Goal: Information Seeking & Learning: Learn about a topic

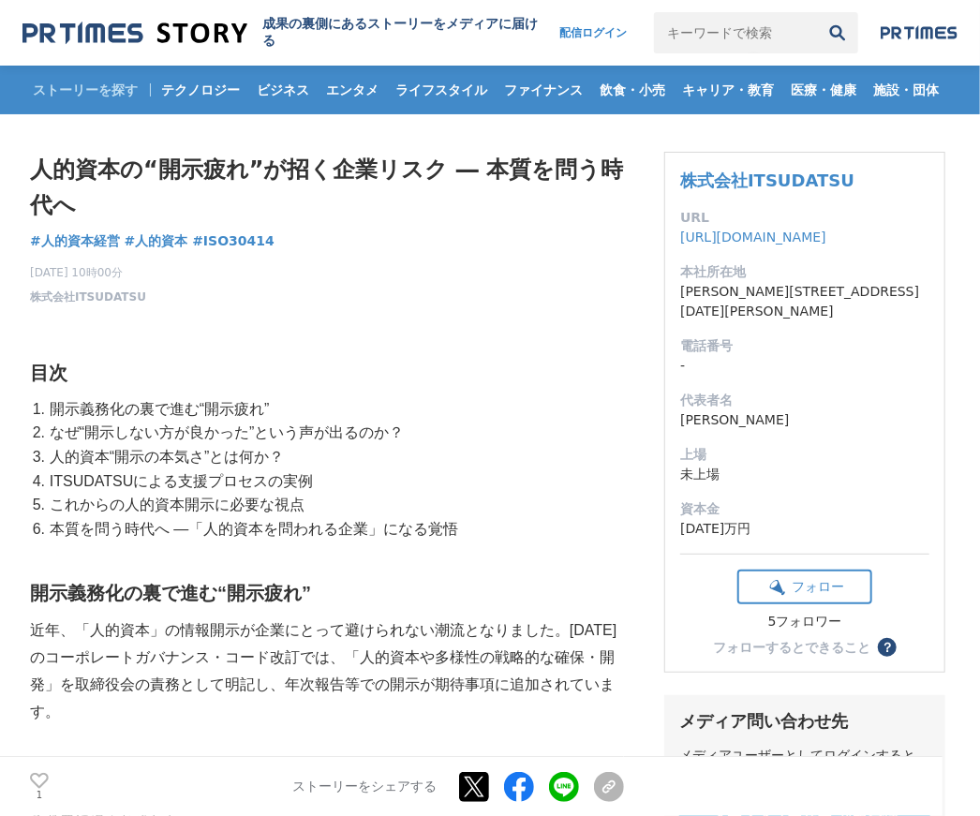
click at [172, 422] on li "なぜ“開示しない方が良かった”という声が出るのか？" at bounding box center [334, 433] width 579 height 24
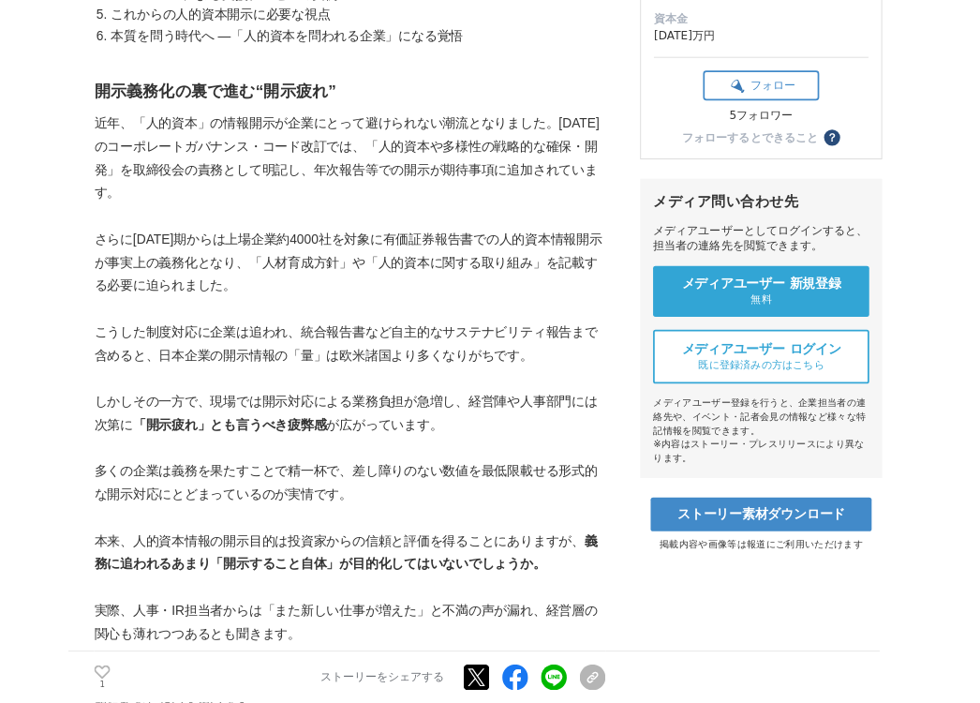
scroll to position [511, 0]
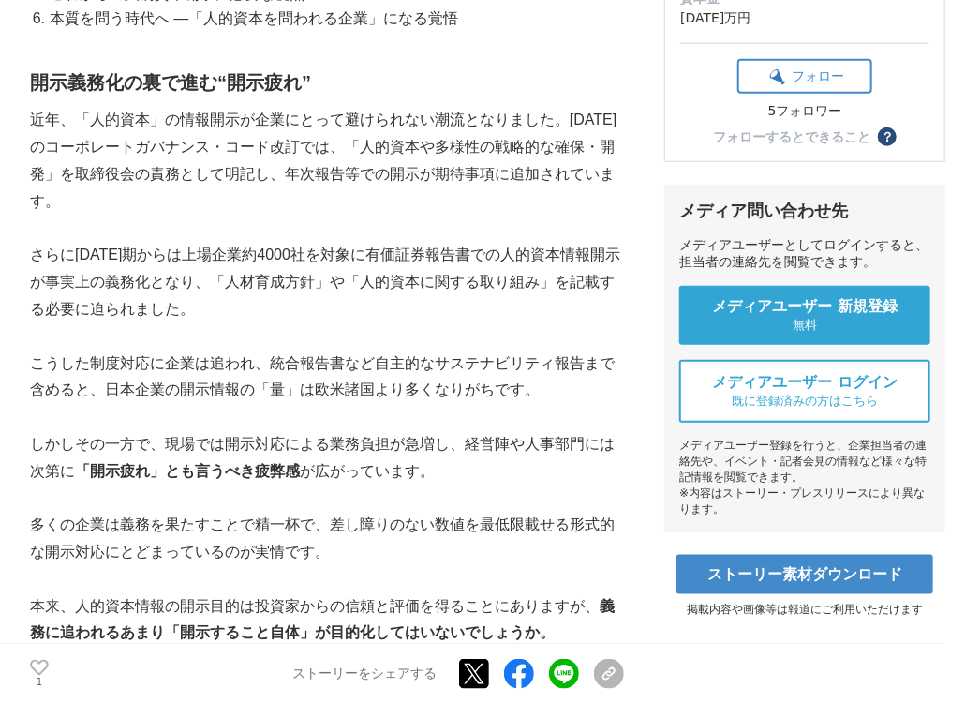
click at [246, 526] on p "多くの企業は義務を果たすことで精一杯で、差し障りのない数値を最低限載せる形式的な開示対応にとどまっているのが実情です。" at bounding box center [327, 539] width 594 height 54
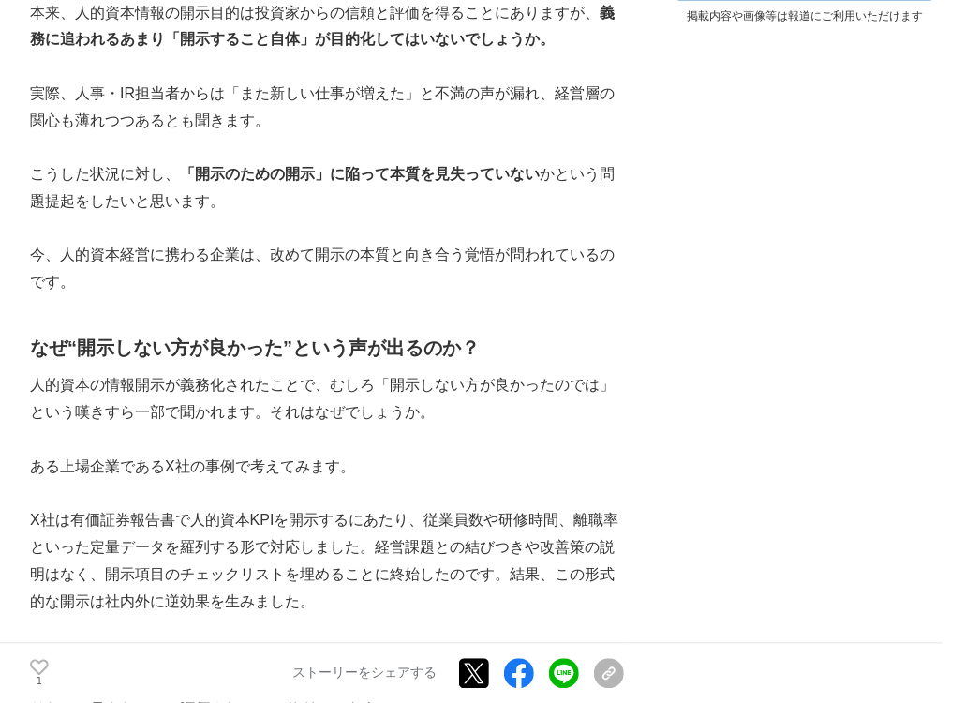
scroll to position [1107, 0]
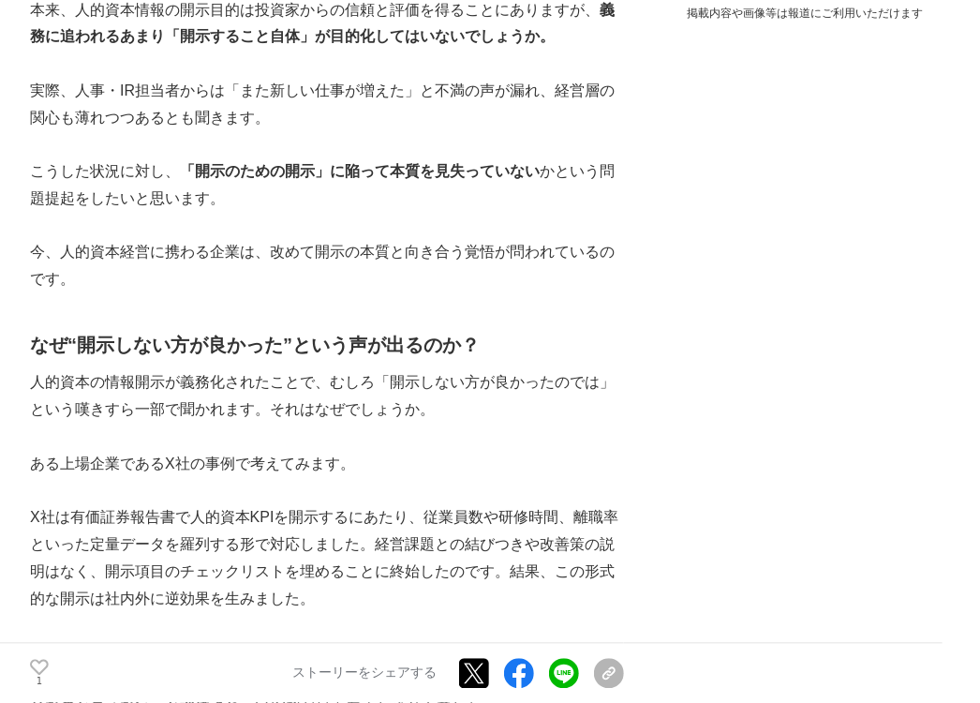
click at [261, 534] on p "X社は有価証券報告書で人的資本KPIを開示するにあたり、従業員数や研修時間、離職率といった定量データを羅列する形で対応しました。経営課題との結びつきや改善策の…" at bounding box center [327, 559] width 594 height 108
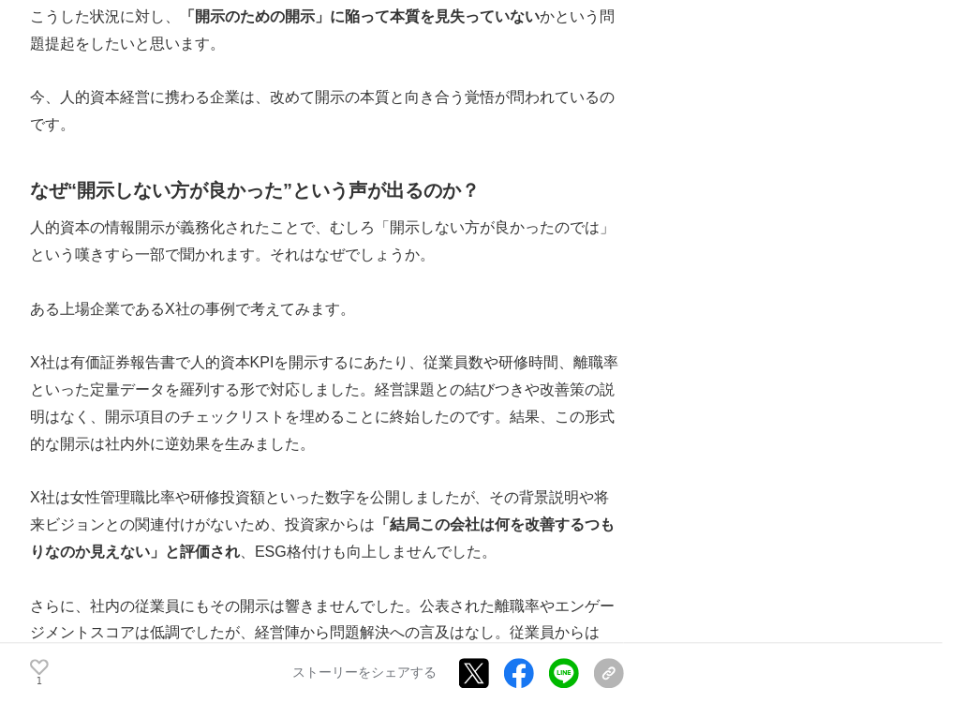
scroll to position [1277, 0]
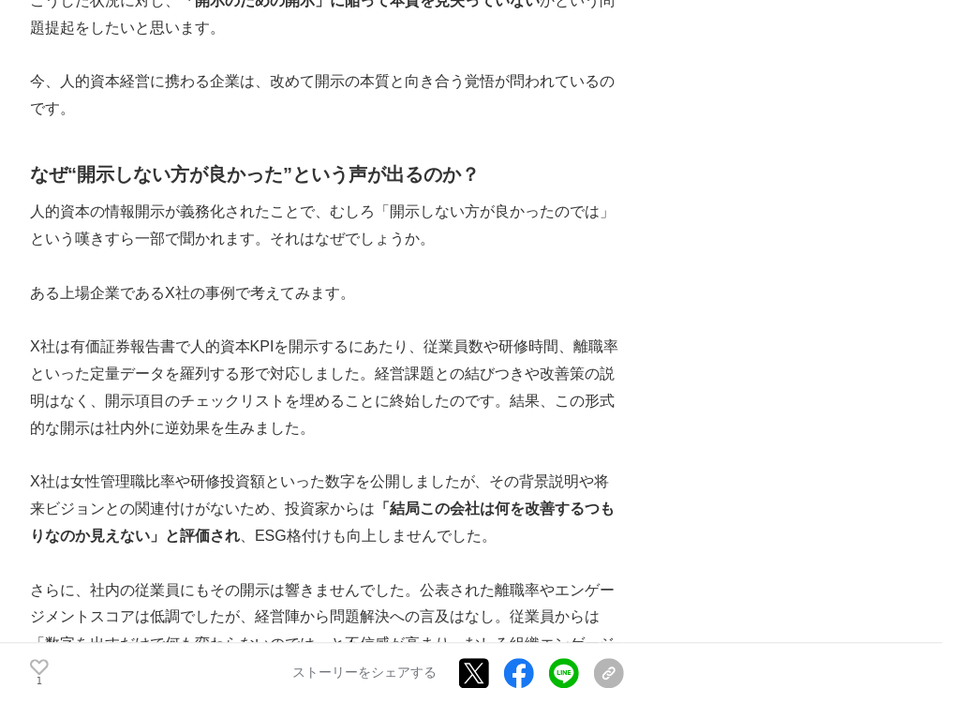
click at [280, 477] on p "X社は女性管理職比率や研修投資額といった数字を公開しましたが、その背景説明や将来ビジョンとの関連付けがないため、投資家からは 「結局この会社は何を改善するつも…" at bounding box center [327, 509] width 594 height 81
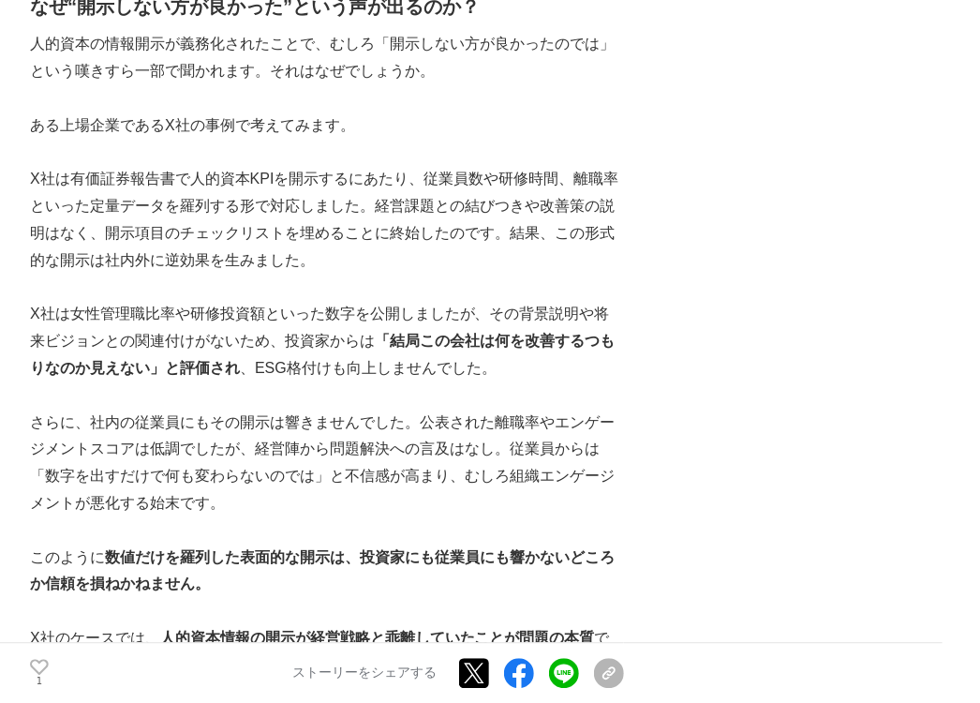
scroll to position [1448, 0]
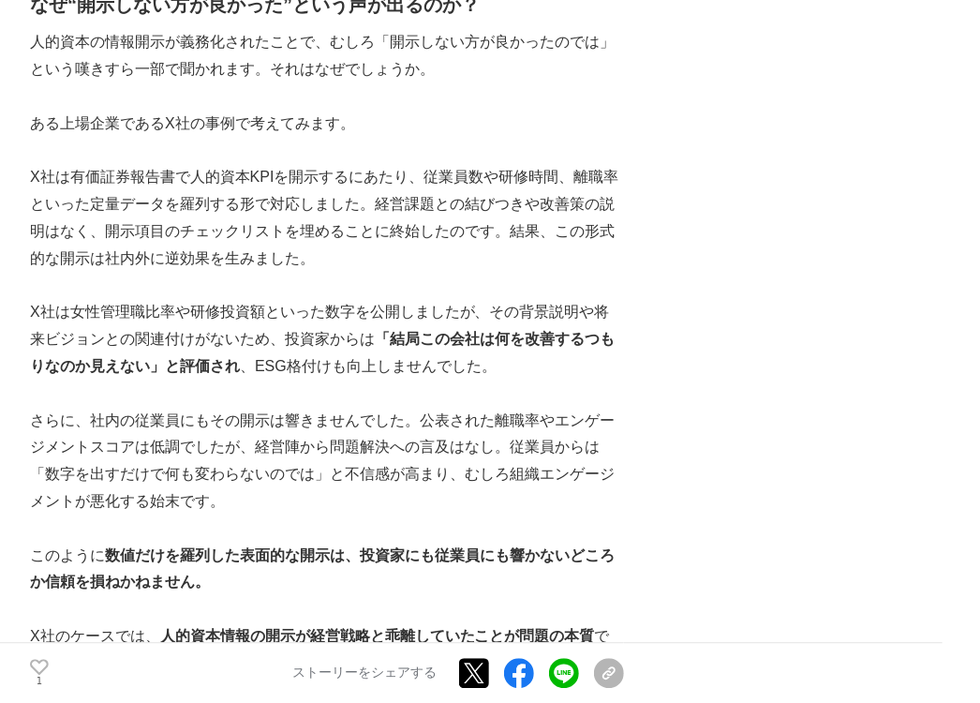
click at [329, 440] on p "さらに、社内の従業員にもその開示は響きませんでした。公表された離職率やエンゲージメントスコアは低調でしたが、経営陣から問題解決への言及はなし。従業員からは「数…" at bounding box center [327, 462] width 594 height 108
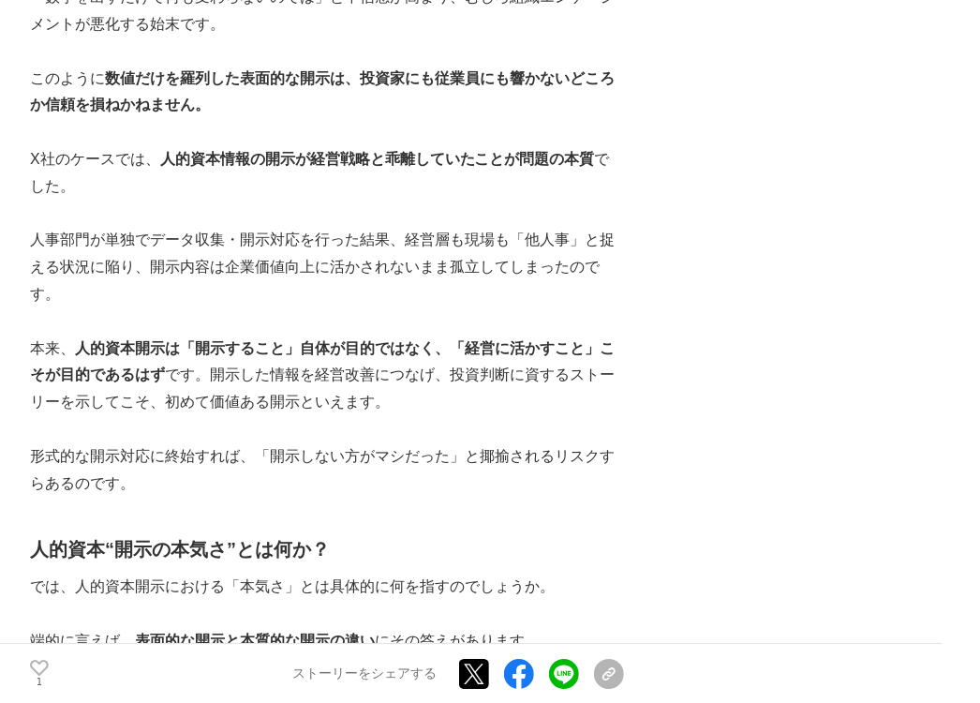
scroll to position [1959, 0]
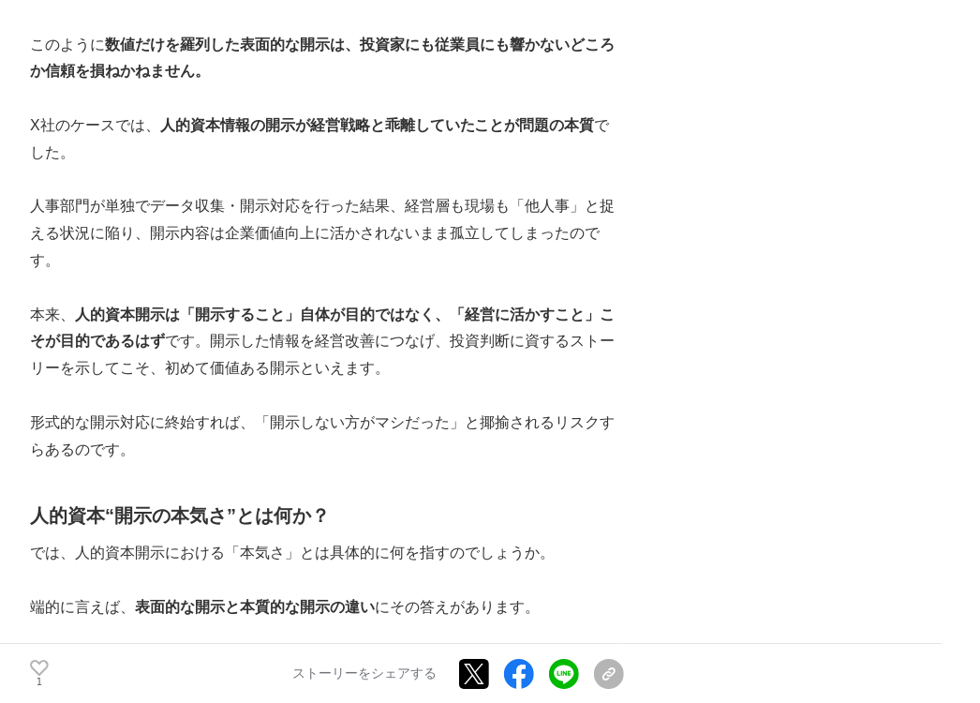
click at [398, 540] on p "では、人的資本開示における「本気さ」とは具体的に何を指すのでしょうか。" at bounding box center [327, 553] width 594 height 27
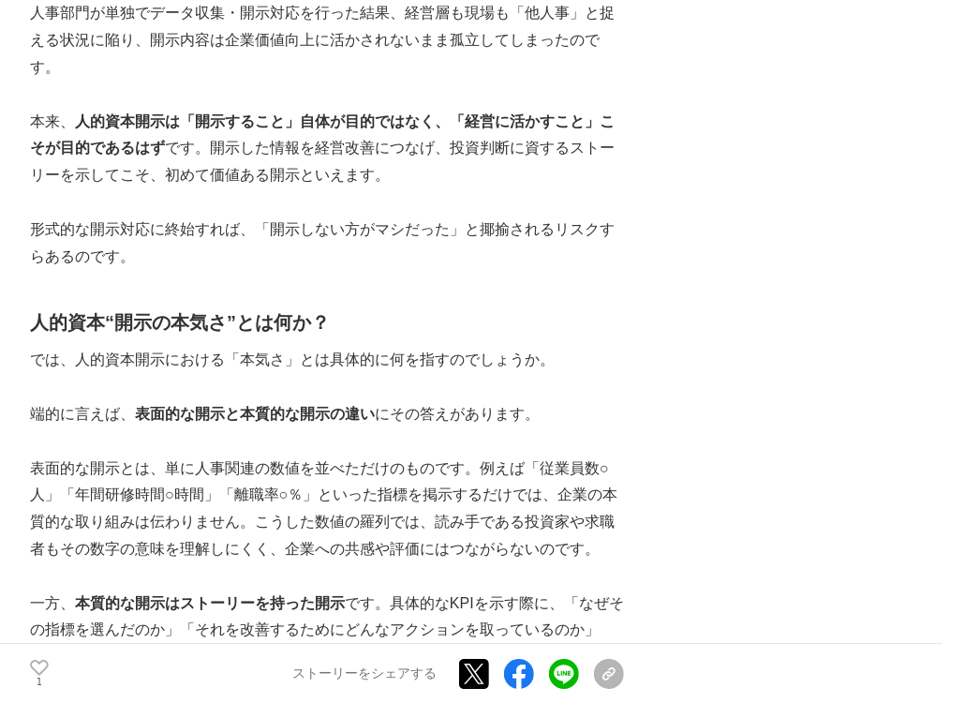
scroll to position [2214, 0]
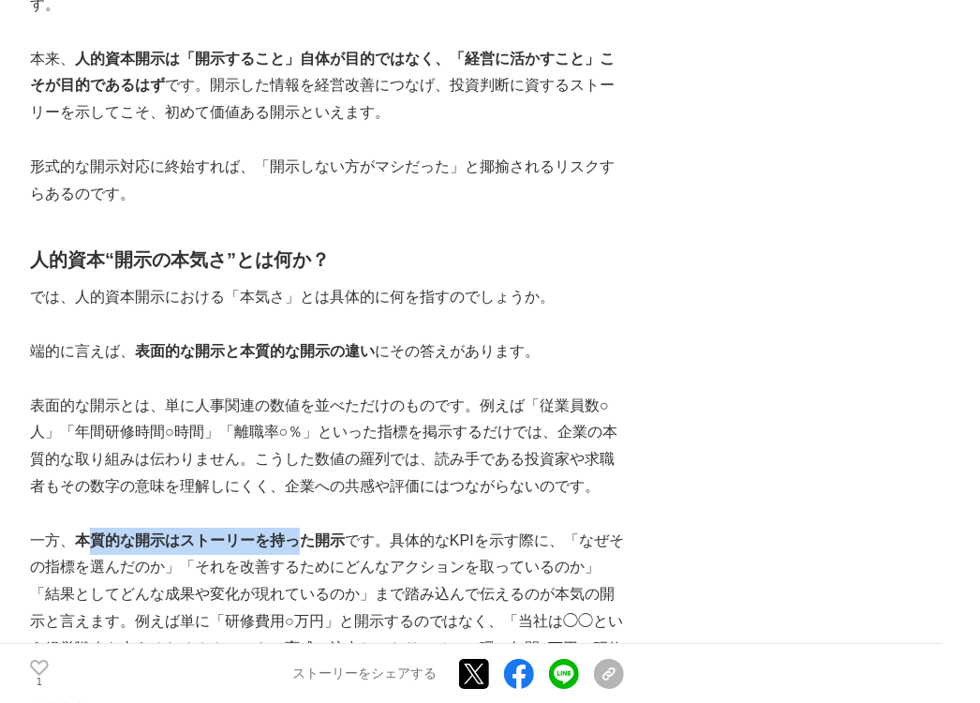
drag, startPoint x: 65, startPoint y: 494, endPoint x: 268, endPoint y: 486, distance: 203.5
click at [268, 532] on strong "本質的な開示はストーリーを持った開示" at bounding box center [210, 540] width 270 height 16
click at [208, 529] on p "一方、 本質的な開示はストーリーを持った開示 です。具体的なKPIを示す際に、「なぜその指標を選んだのか」「それを改善するためにどんなアクションを取っているの…" at bounding box center [327, 622] width 594 height 189
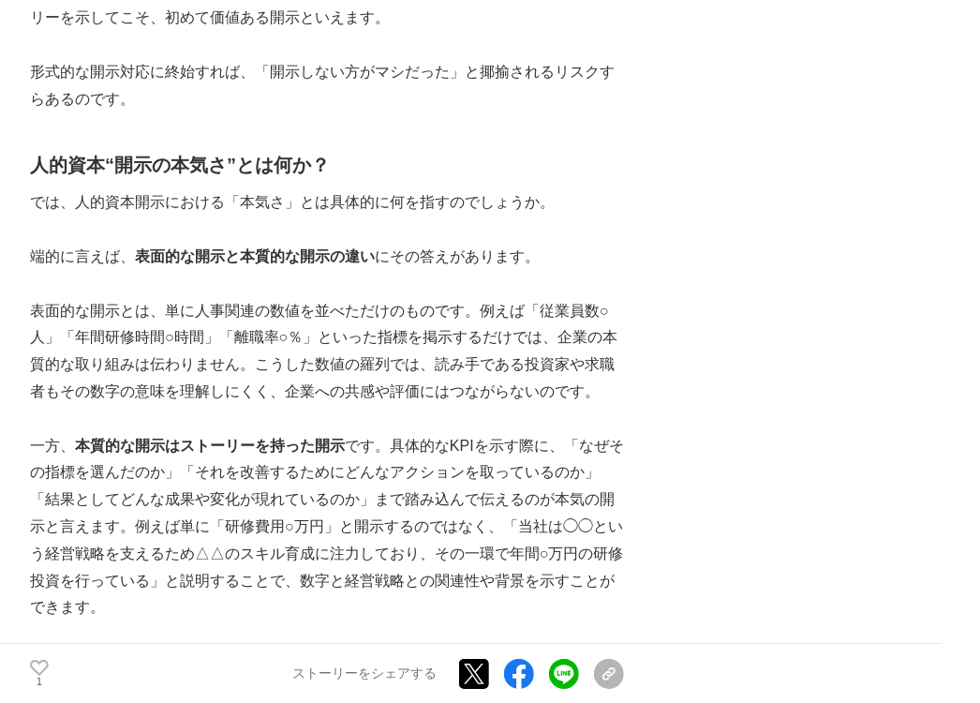
scroll to position [2470, 0]
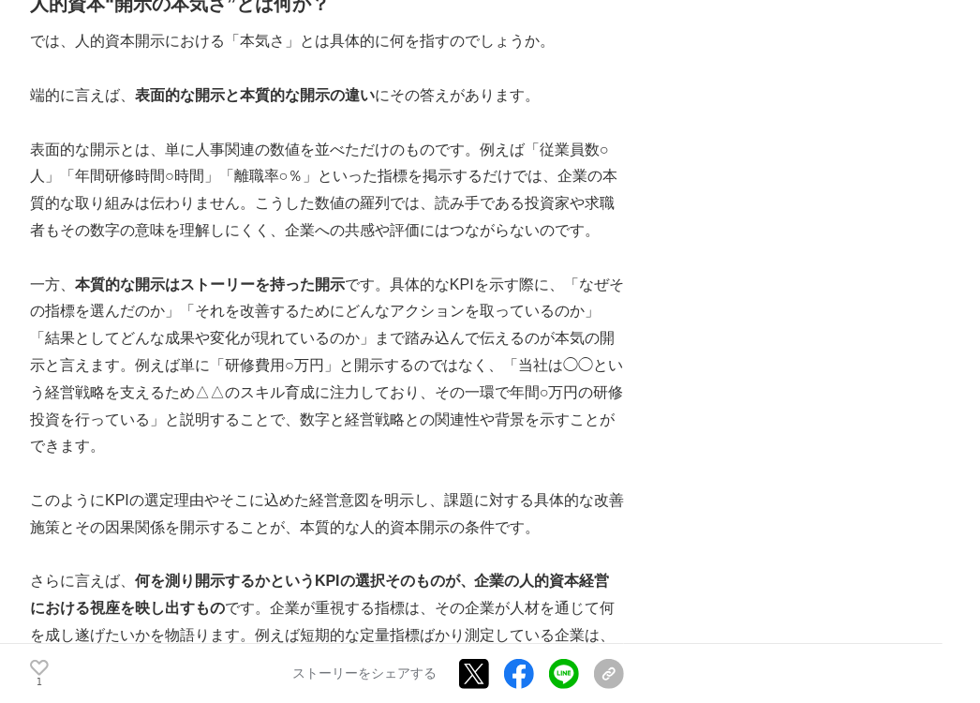
click at [216, 568] on p "さらに言えば、 何を測り開示するかというKPIの選択そのものが、企業の人的資本経営における視座を映し出すもの です。企業が重視する指標は、その企業が人材を通じ…" at bounding box center [327, 649] width 594 height 162
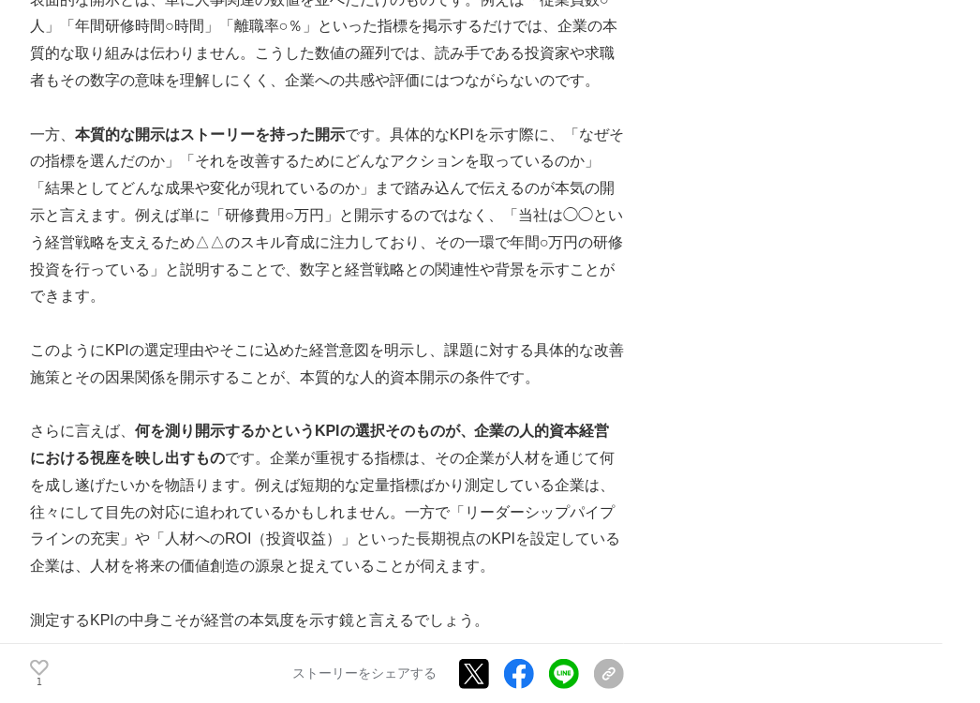
scroll to position [2641, 0]
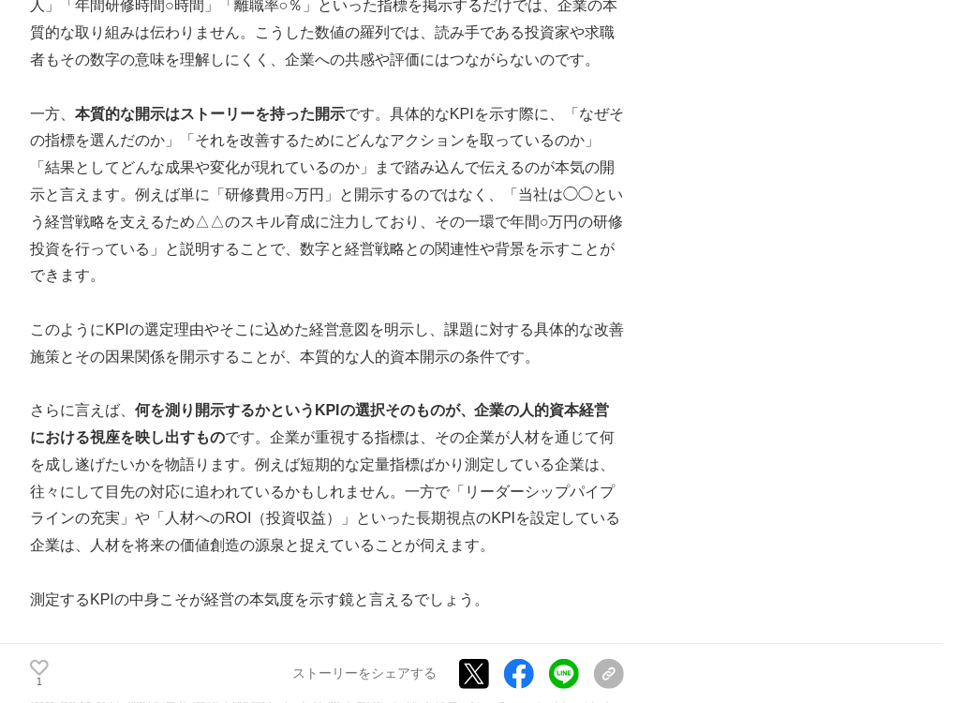
click at [144, 640] on p "このような本質的な開示を支援するフレームワークの一つがISO 30414です。" at bounding box center [327, 653] width 594 height 27
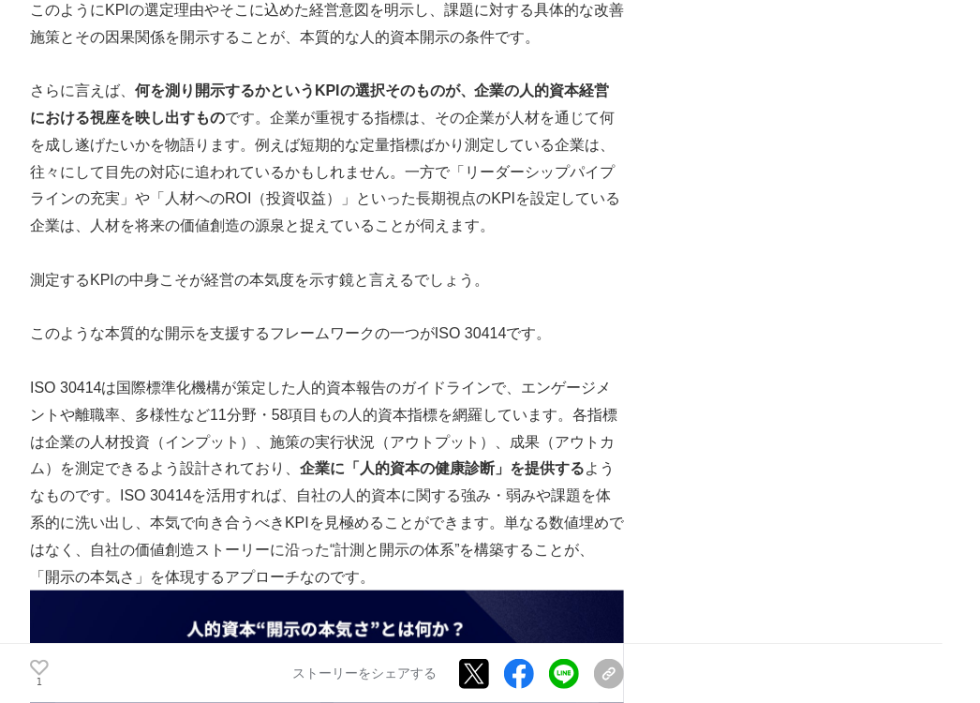
scroll to position [3066, 0]
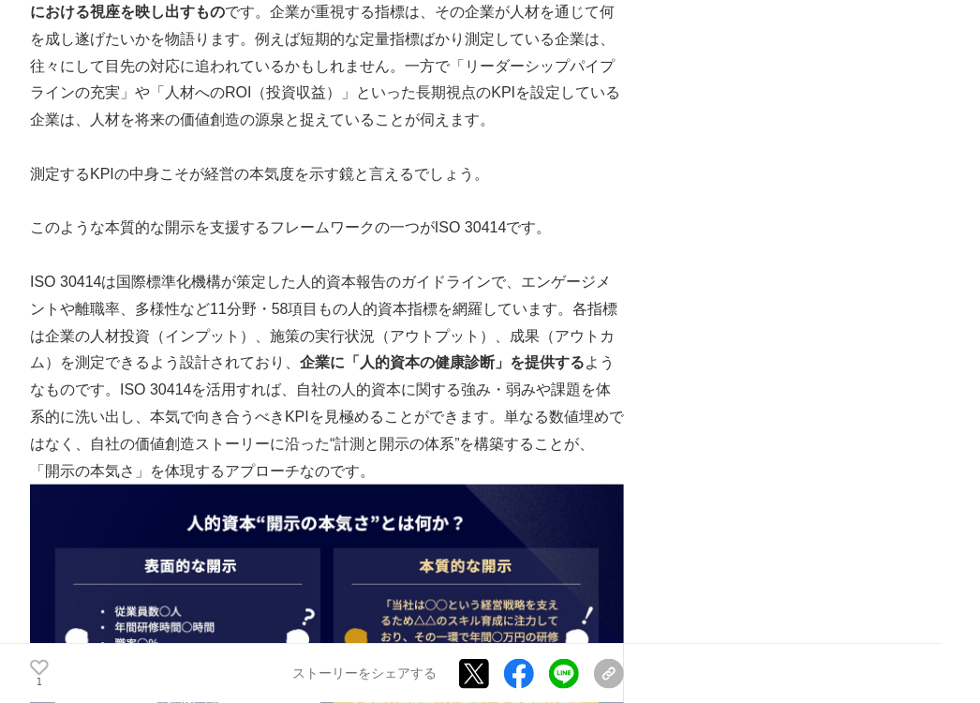
click at [135, 535] on img at bounding box center [327, 639] width 594 height 311
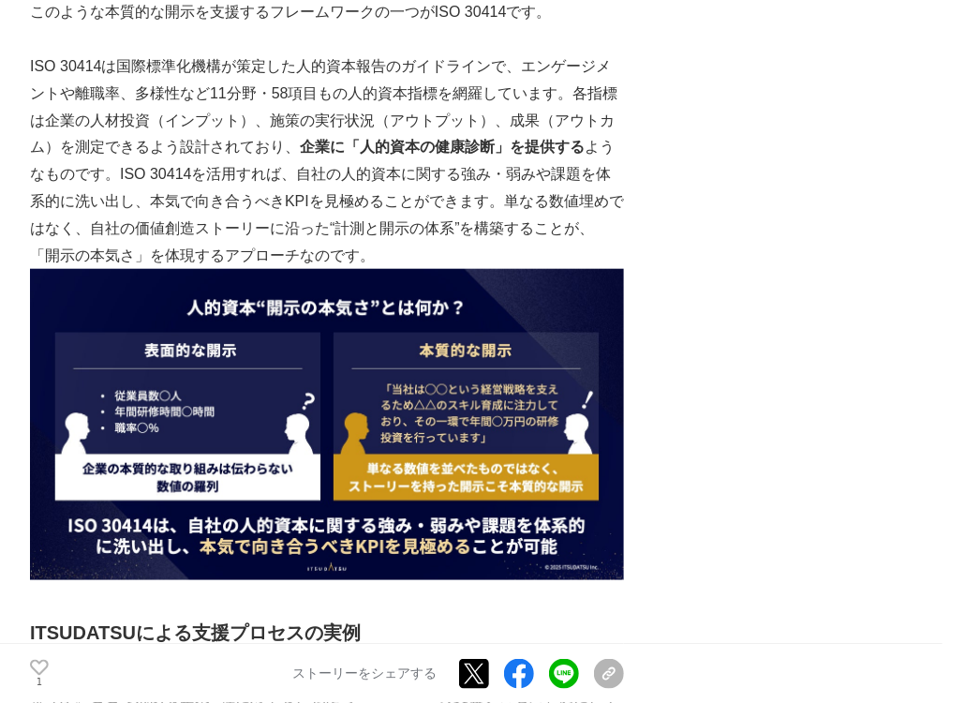
scroll to position [3322, 0]
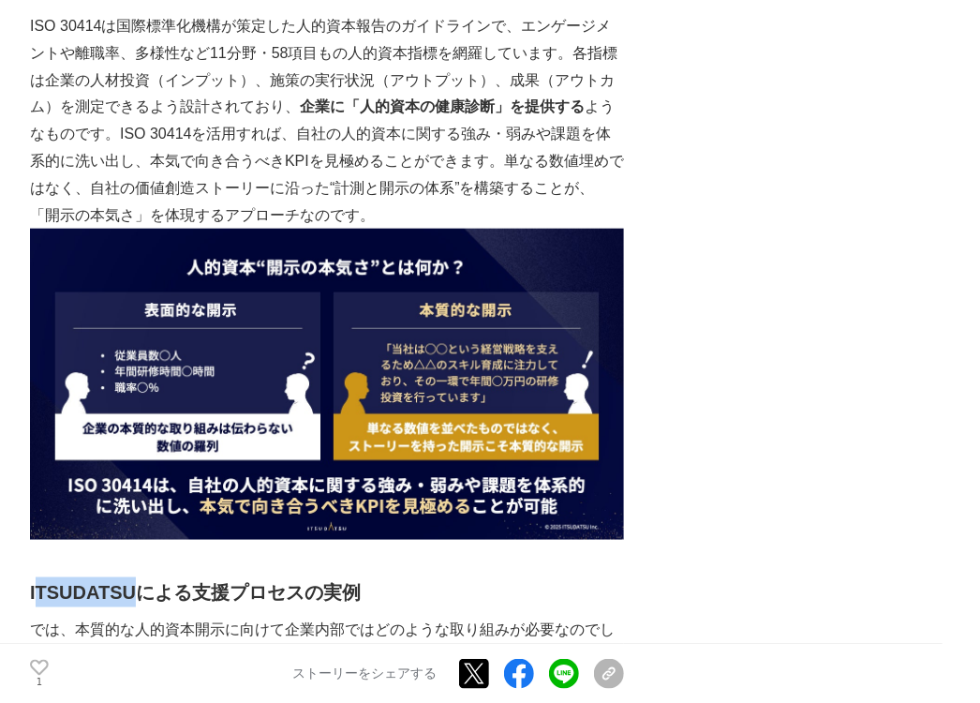
drag, startPoint x: 3, startPoint y: 514, endPoint x: 98, endPoint y: 512, distance: 95.6
click at [98, 582] on strong "ITSUDATSUによる支援プロセスの実例" at bounding box center [195, 592] width 331 height 21
copy strong "TSUDATSU"
click at [98, 582] on strong "ITSUDATSUによる支援プロセスの実例" at bounding box center [195, 592] width 331 height 21
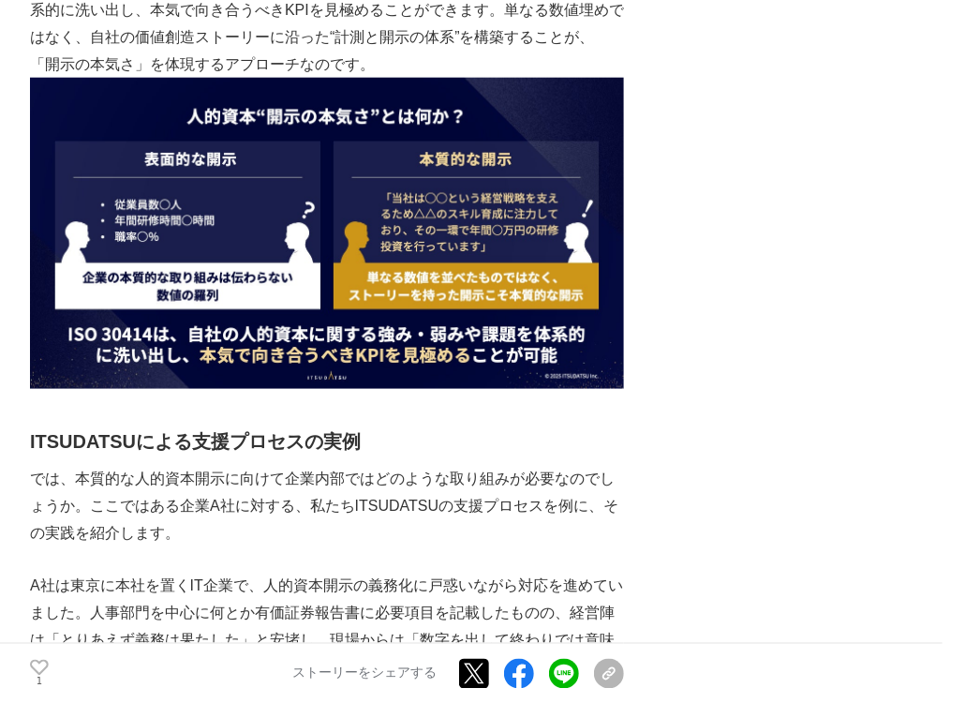
scroll to position [3493, 0]
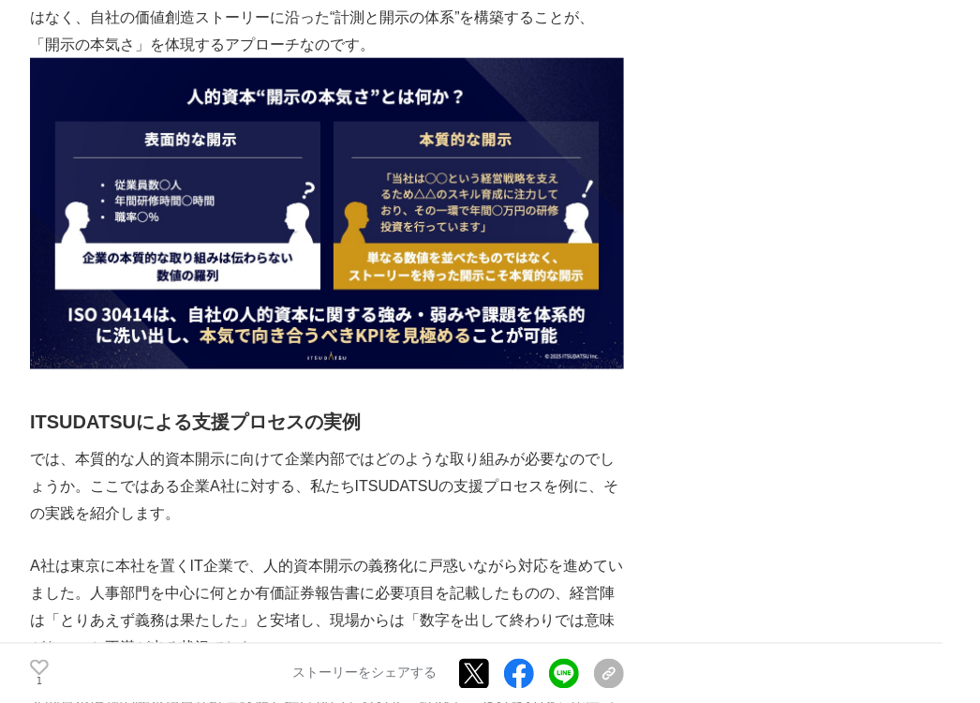
click at [98, 554] on p "A社は東京に本社を置くIT企業で、人的資本開示の義務化に戸惑いながら対応を進めていました。人事部門を中心に何とか有価証券報告書に必要項目を記載したものの、経営…" at bounding box center [327, 608] width 594 height 108
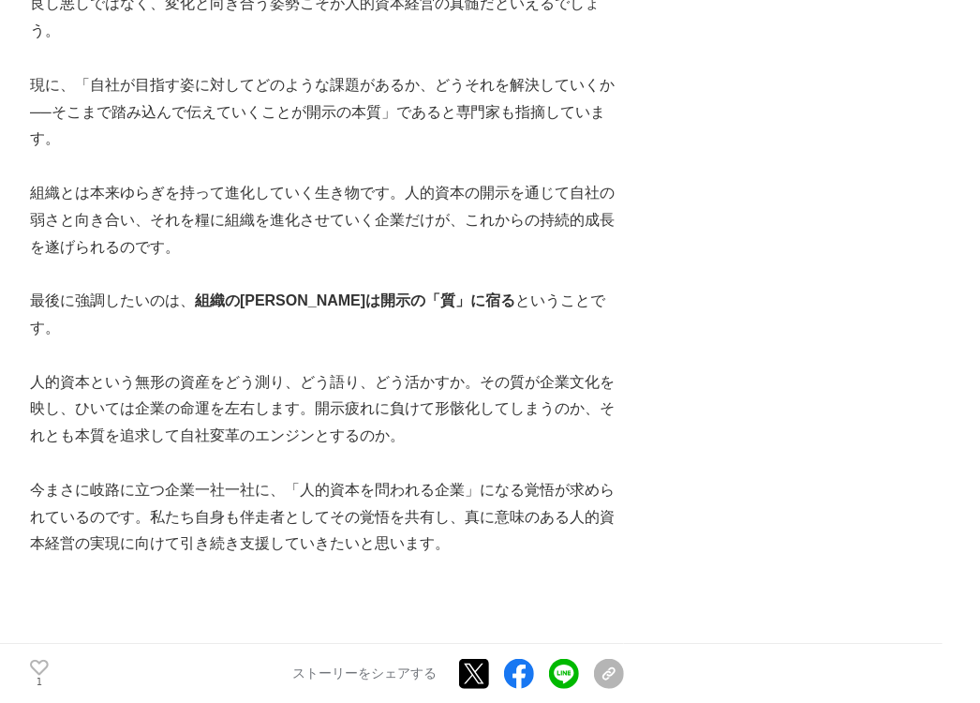
scroll to position [8434, 0]
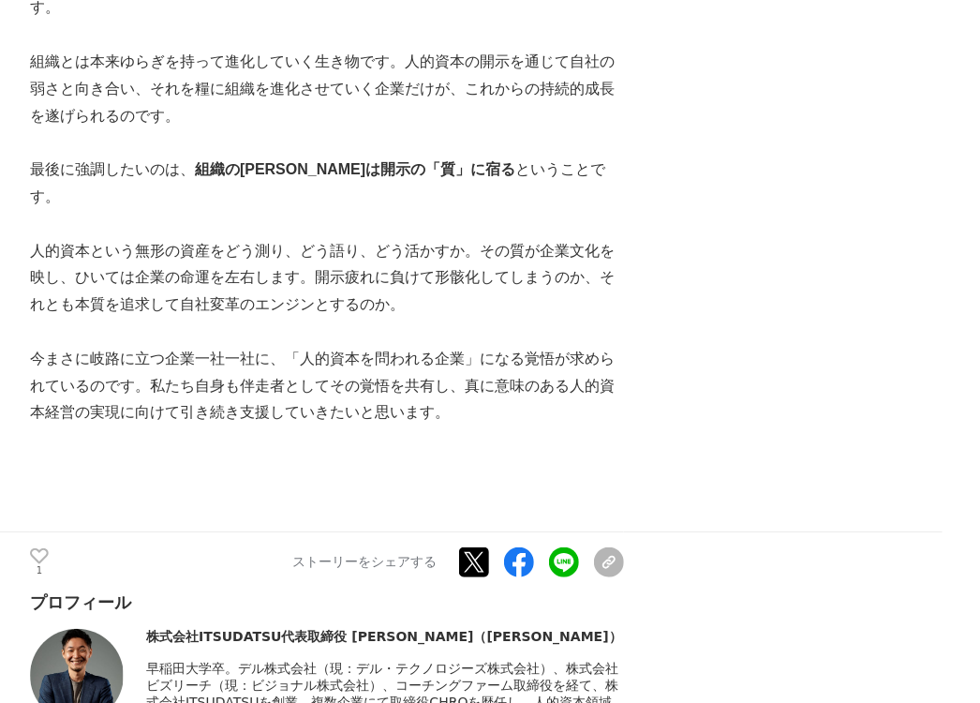
drag, startPoint x: 152, startPoint y: 525, endPoint x: 231, endPoint y: 525, distance: 78.7
copy span "ITSUDATSU"
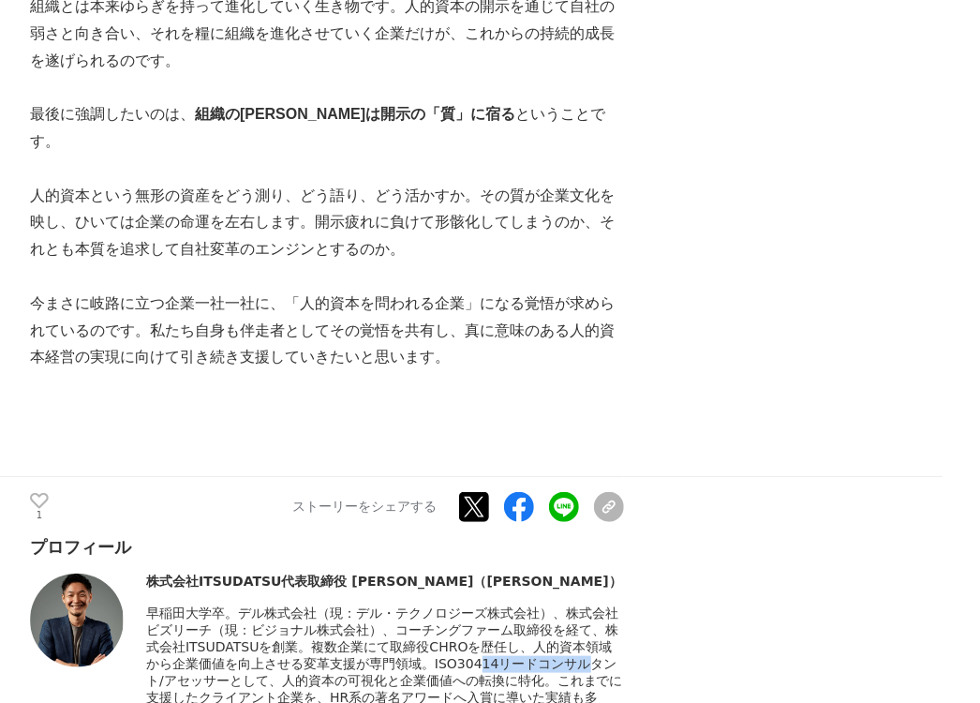
scroll to position [8518, 0]
